Goal: Transaction & Acquisition: Purchase product/service

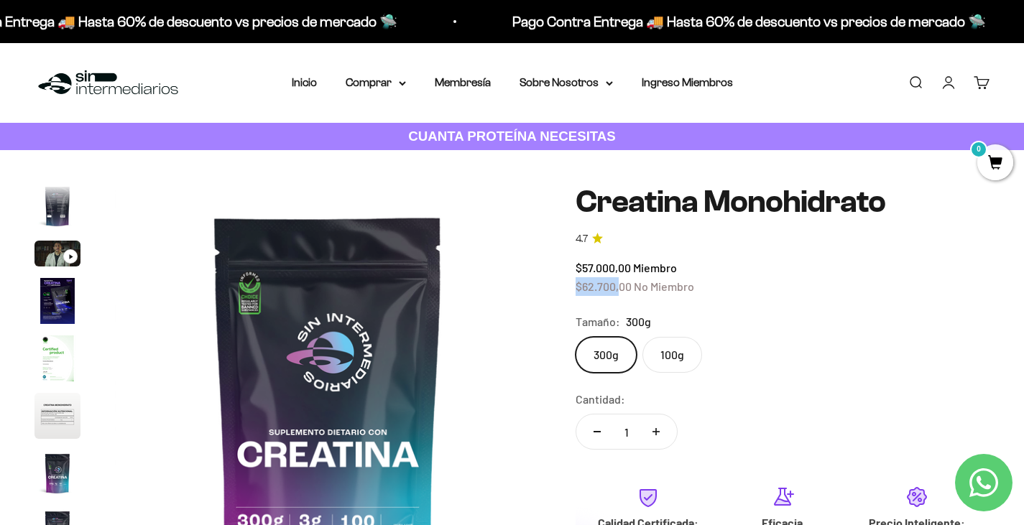
drag, startPoint x: 575, startPoint y: 286, endPoint x: 620, endPoint y: 289, distance: 45.4
click at [620, 289] on div "Zoom Ir al artículo 1 Ir al artículo 2 Ir al artículo 3 Ir al artículo 4 Ir al …" at bounding box center [512, 429] width 955 height 489
click at [377, 81] on summary "Comprar" at bounding box center [376, 82] width 60 height 19
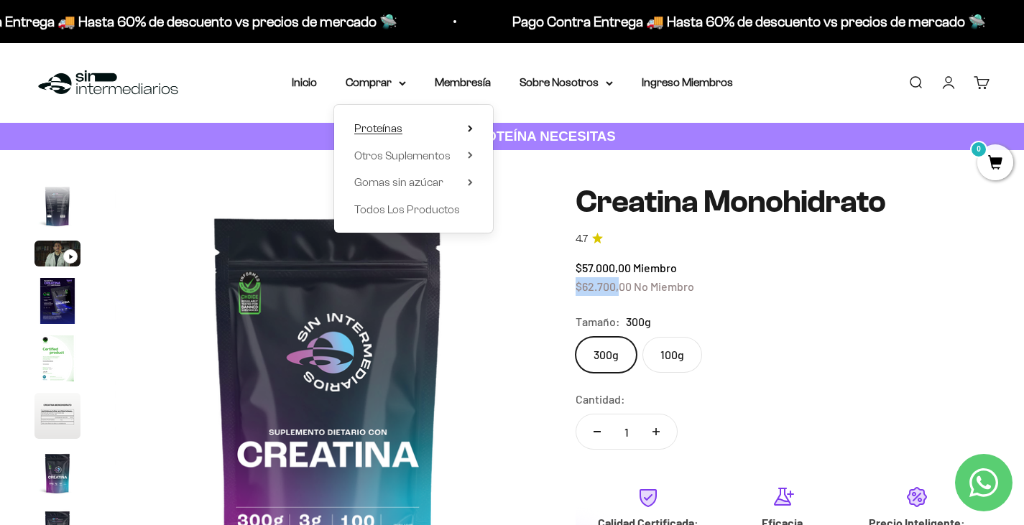
click at [392, 130] on span "Proteínas" at bounding box center [378, 128] width 48 height 12
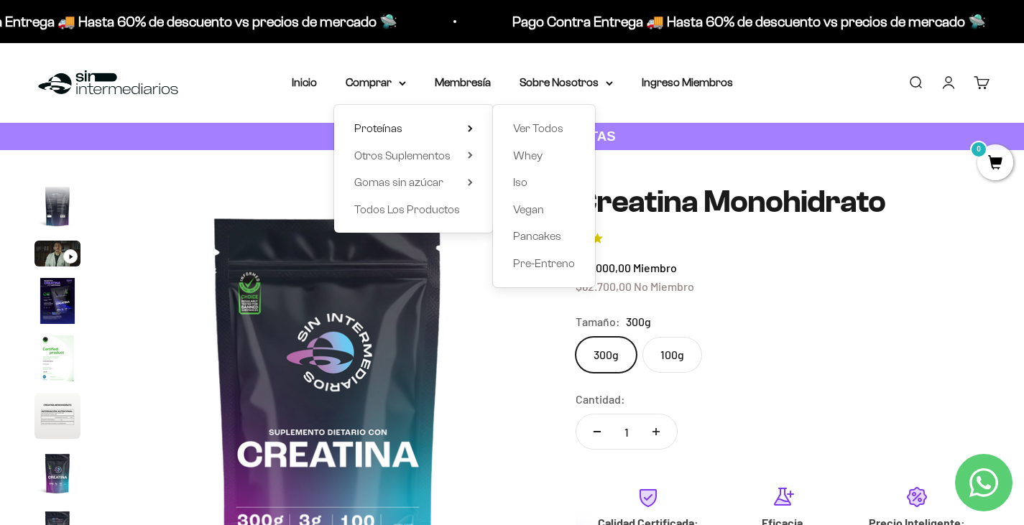
click at [525, 145] on div "Ver Todos Whey Iso Vegan Pancakes Pre-Entreno" at bounding box center [544, 196] width 102 height 183
click at [525, 150] on span "Whey" at bounding box center [527, 156] width 29 height 12
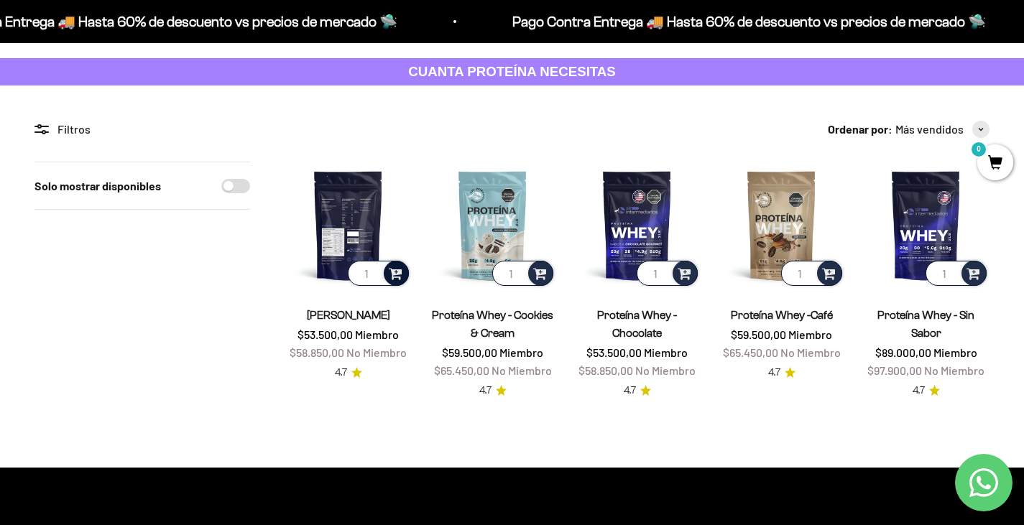
scroll to position [66, 0]
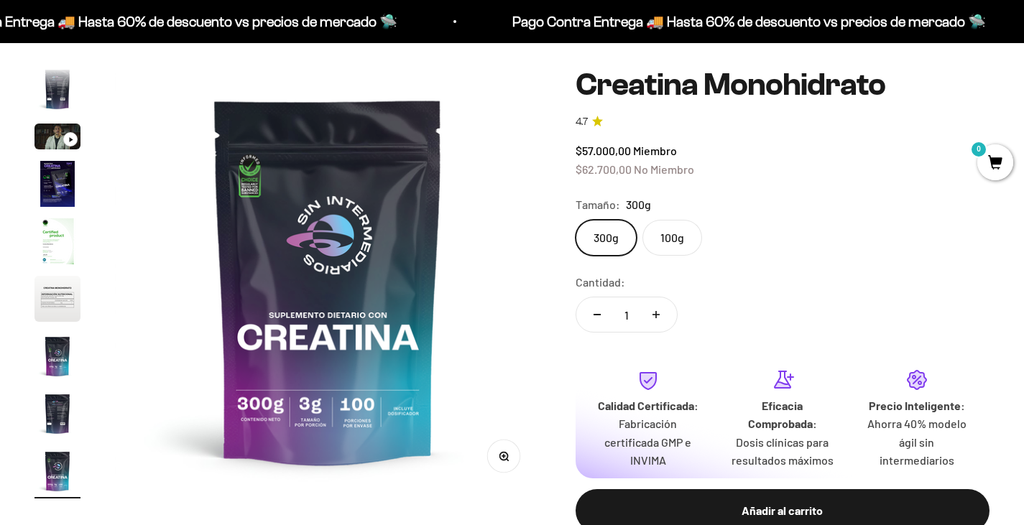
scroll to position [119, 0]
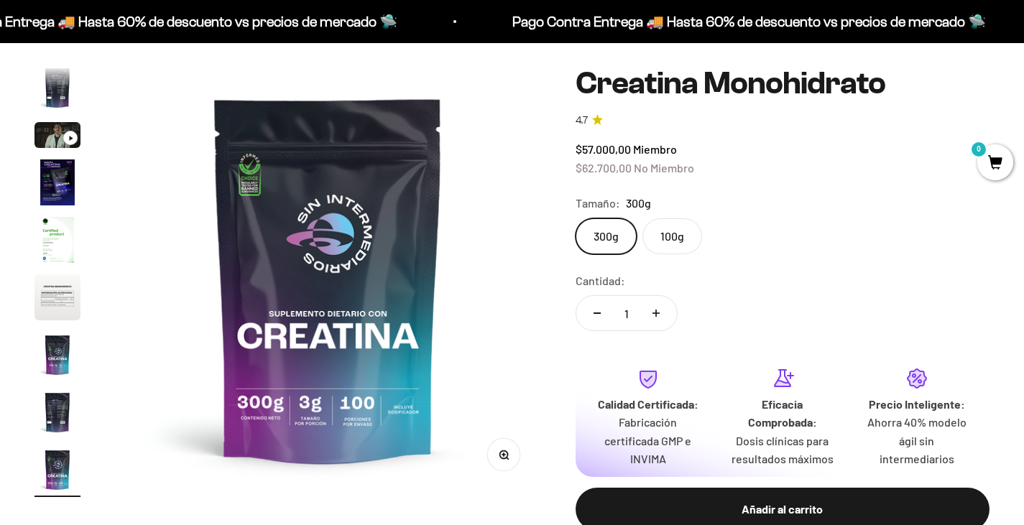
click at [668, 221] on label "100g" at bounding box center [673, 237] width 60 height 36
click at [576, 219] on input "100g" at bounding box center [575, 218] width 1 height 1
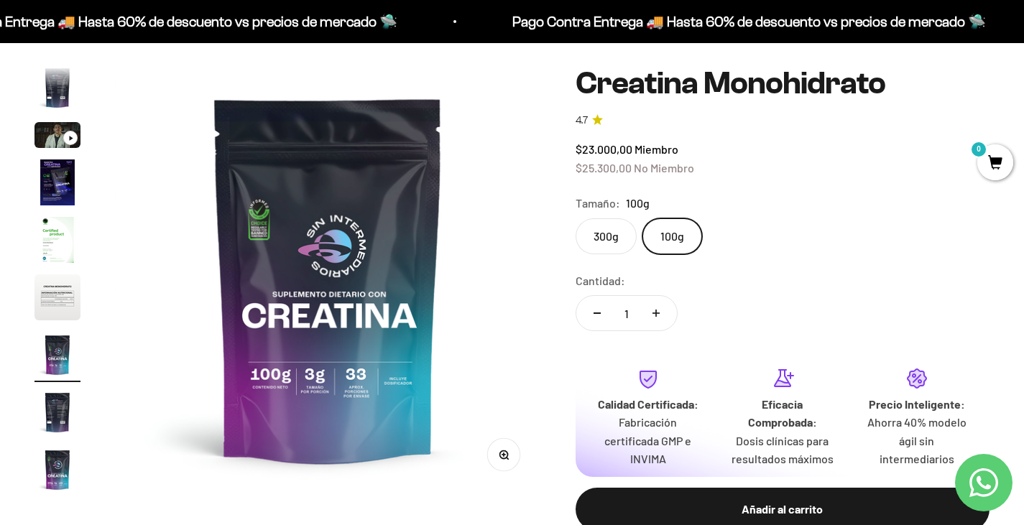
click at [601, 231] on label "300g" at bounding box center [606, 237] width 61 height 36
click at [576, 219] on input "300g" at bounding box center [575, 218] width 1 height 1
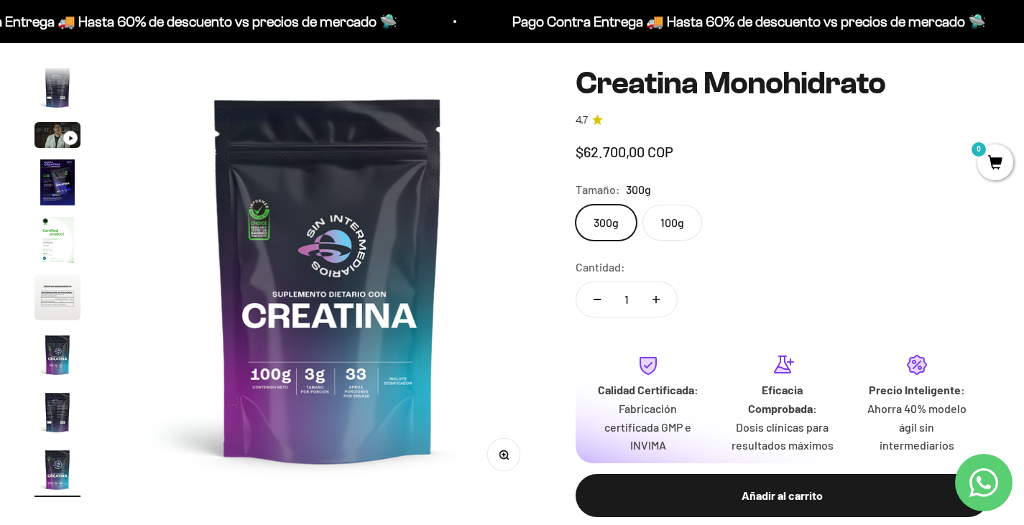
scroll to position [0, 3545]
